Goal: Information Seeking & Learning: Find specific fact

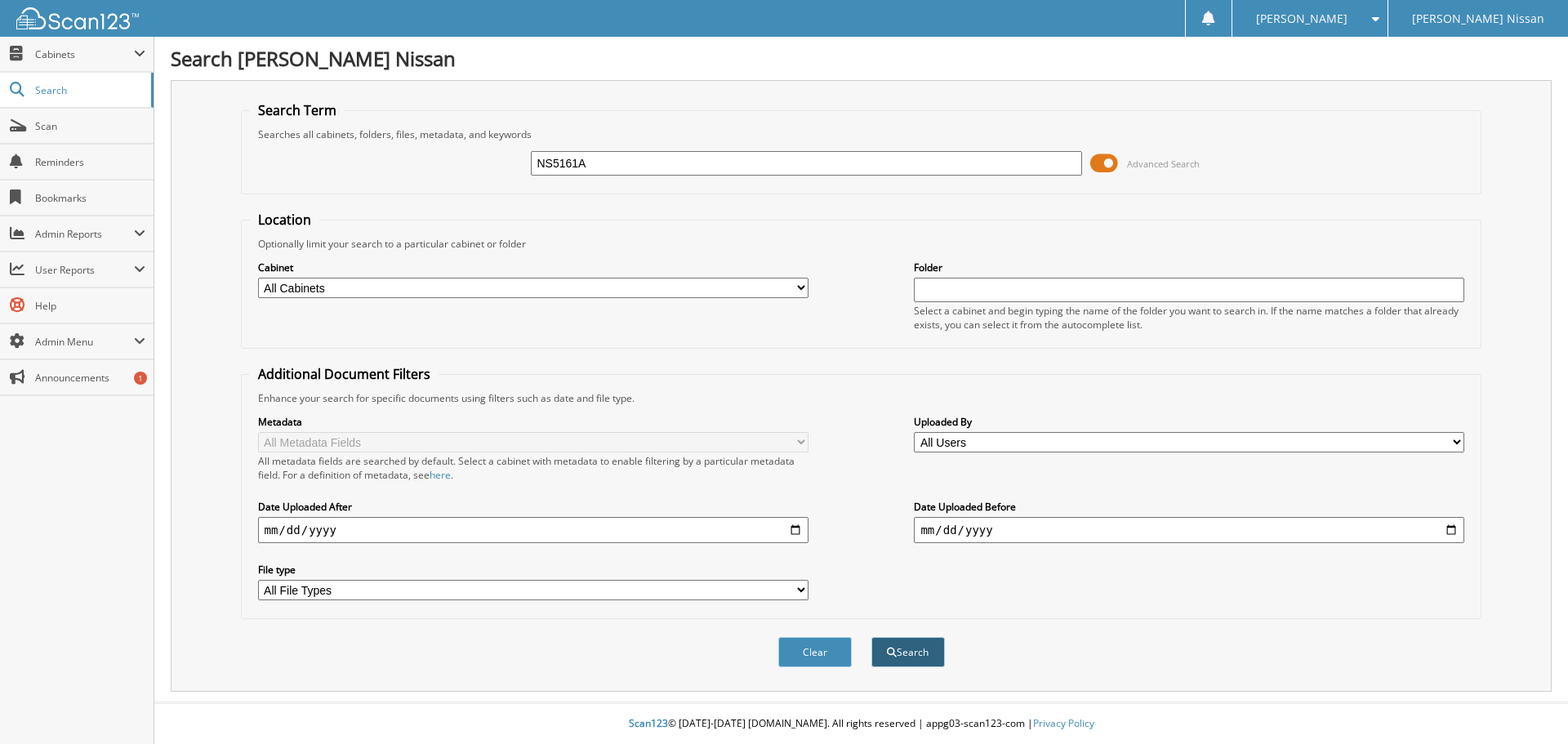
type input "NS5161A"
click at [937, 650] on button "Search" at bounding box center [907, 651] width 73 height 31
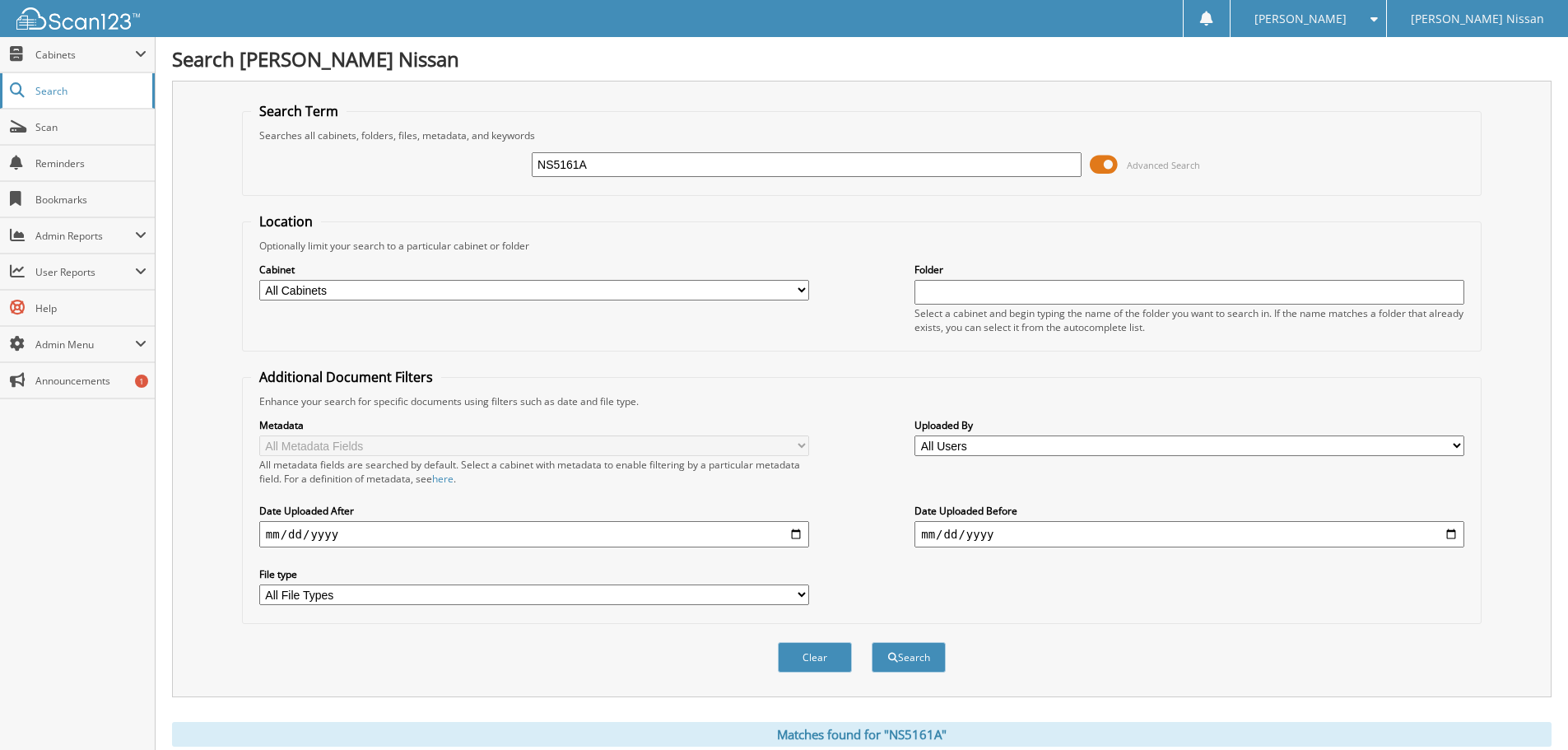
click at [63, 92] on span "Search" at bounding box center [90, 91] width 108 height 14
